Goal: Task Accomplishment & Management: Use online tool/utility

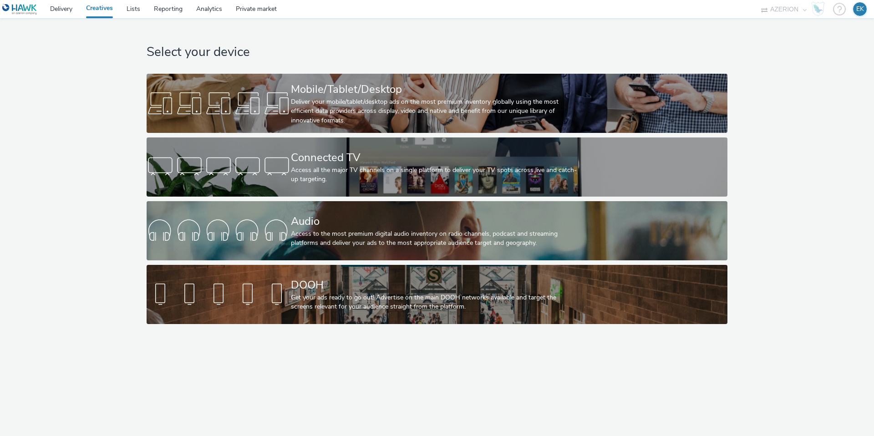
select select "ac009755-aa48-4799-8050-7a339a378eb8"
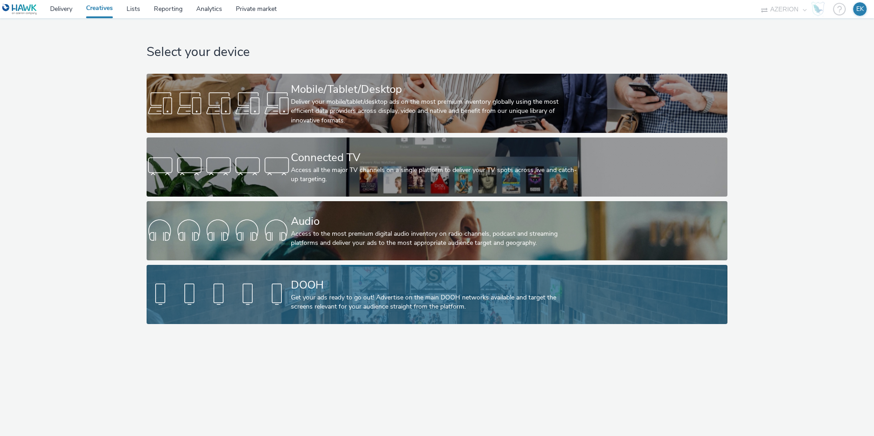
click at [369, 315] on div "DOOH Get your ads ready to go out! Advertise on the main DOOH networks availabl…" at bounding box center [435, 294] width 289 height 59
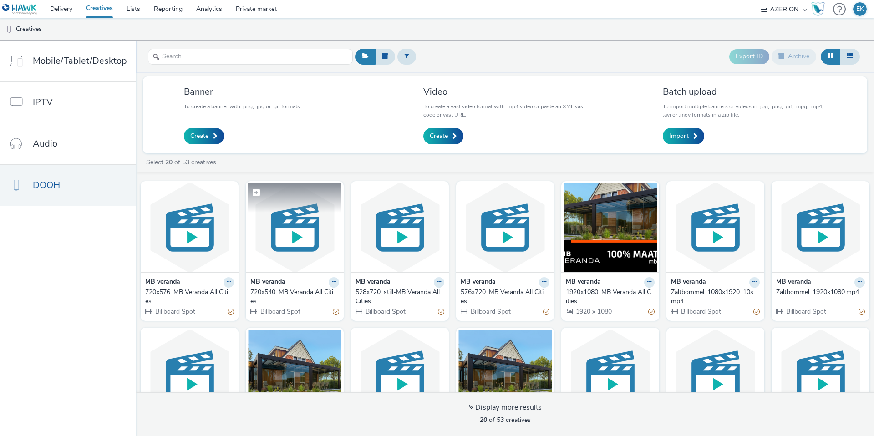
click at [271, 229] on img at bounding box center [294, 227] width 93 height 89
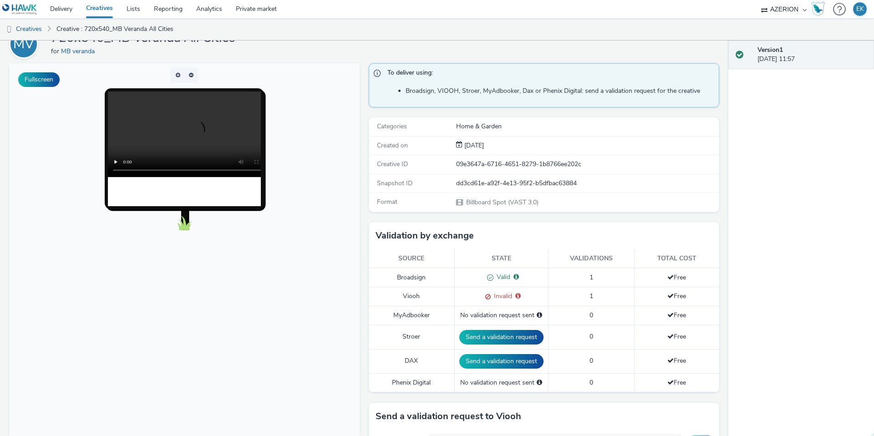
scroll to position [58, 0]
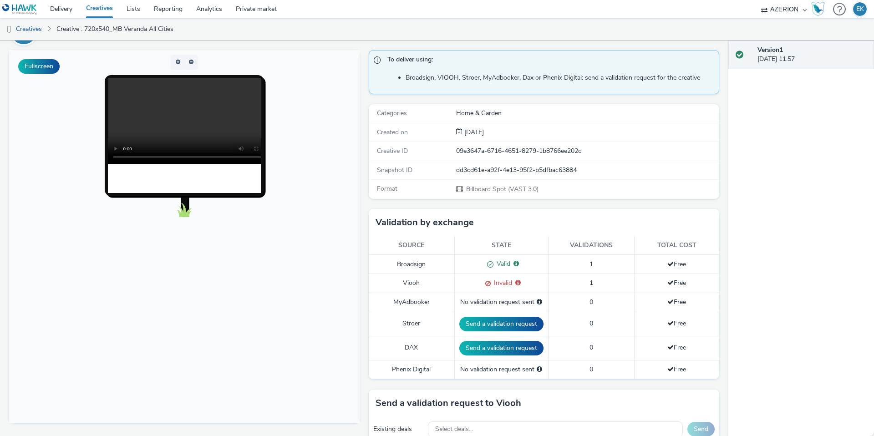
click at [500, 283] on span "Invalid" at bounding box center [501, 283] width 21 height 9
click at [514, 285] on span "Invalid for: JCDECAUX_NL" at bounding box center [516, 283] width 9 height 9
click at [440, 243] on th "Source" at bounding box center [412, 245] width 86 height 19
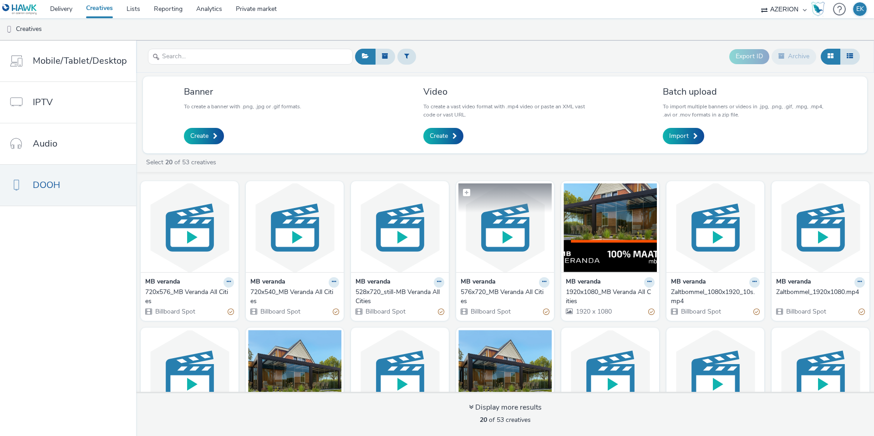
click at [496, 254] on img at bounding box center [504, 227] width 93 height 89
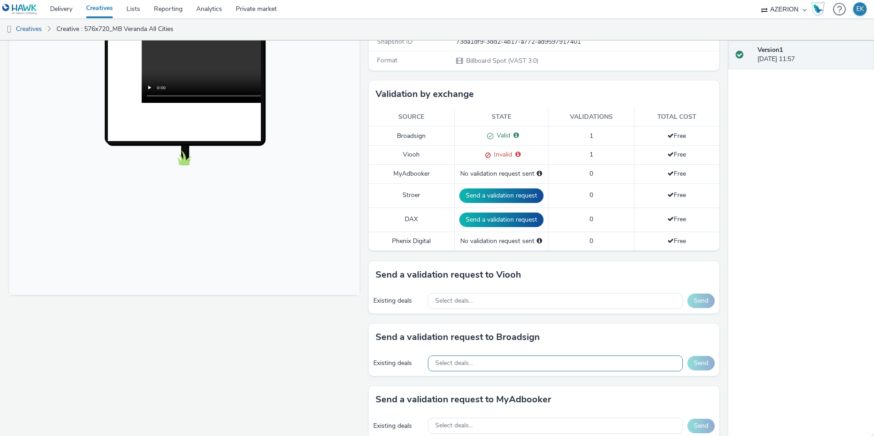
scroll to position [205, 0]
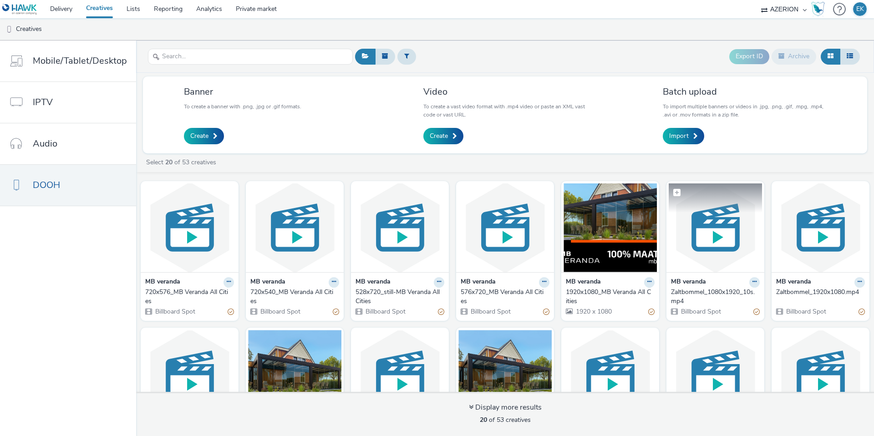
click at [718, 253] on img at bounding box center [715, 227] width 93 height 89
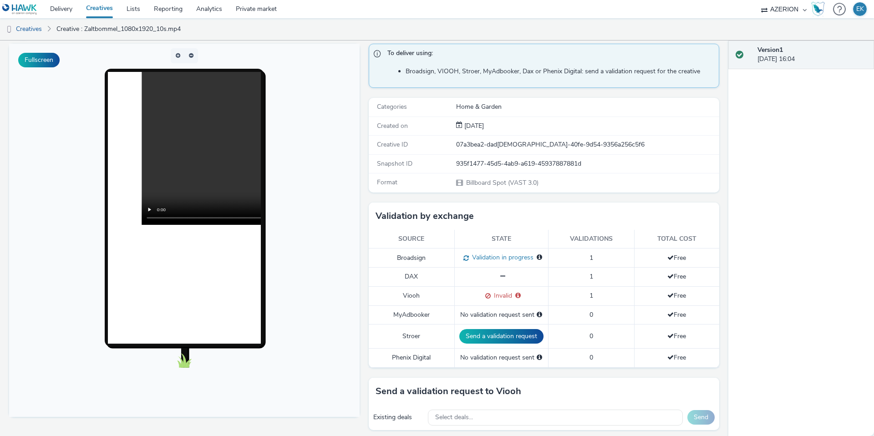
scroll to position [77, 0]
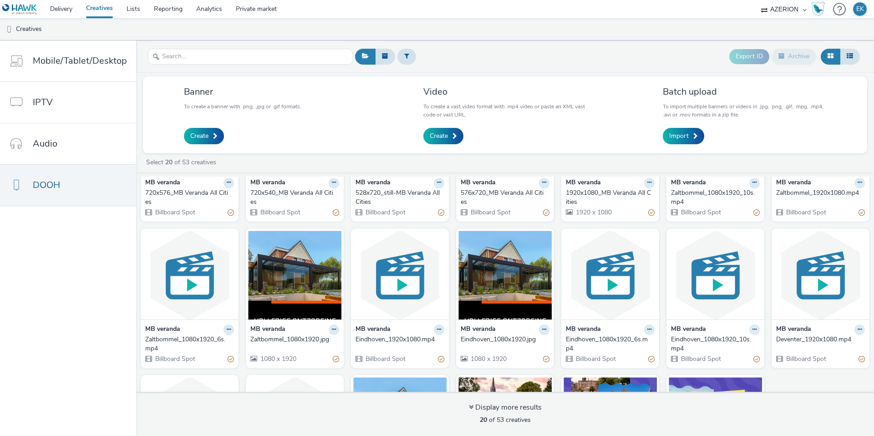
scroll to position [153, 0]
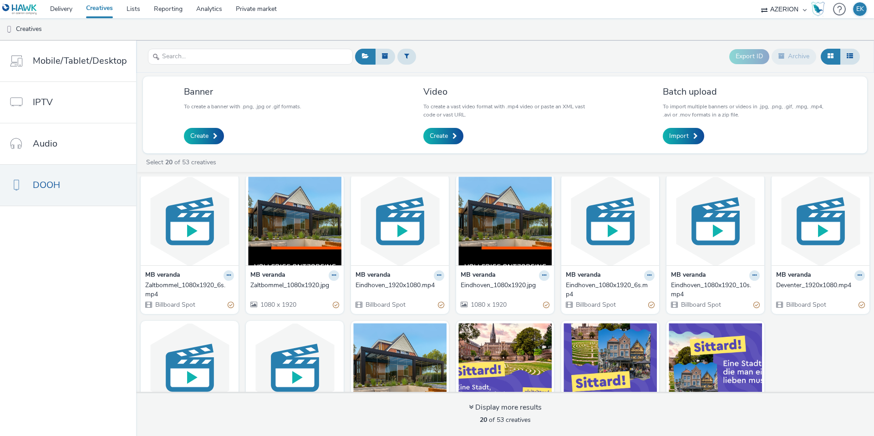
click at [398, 209] on img at bounding box center [399, 221] width 93 height 89
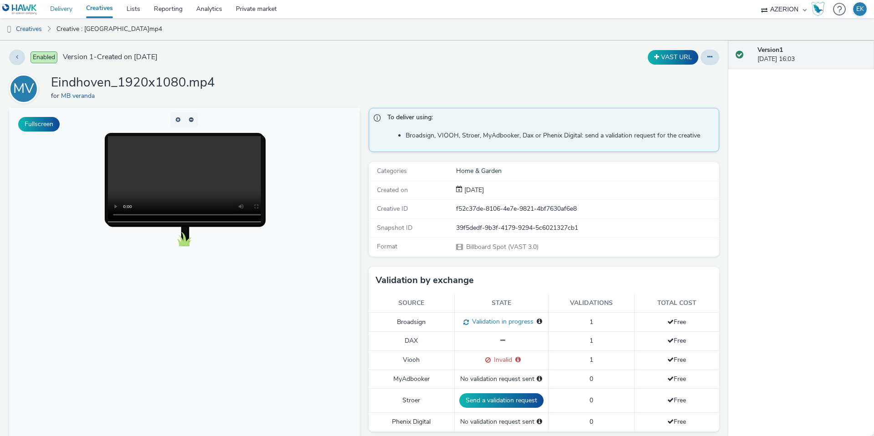
click at [60, 15] on link "Delivery" at bounding box center [61, 9] width 36 height 18
